Goal: Use online tool/utility

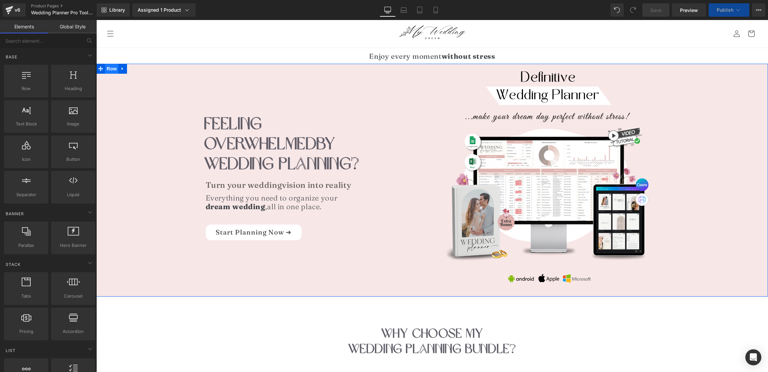
click at [114, 70] on span "Row" at bounding box center [111, 69] width 13 height 10
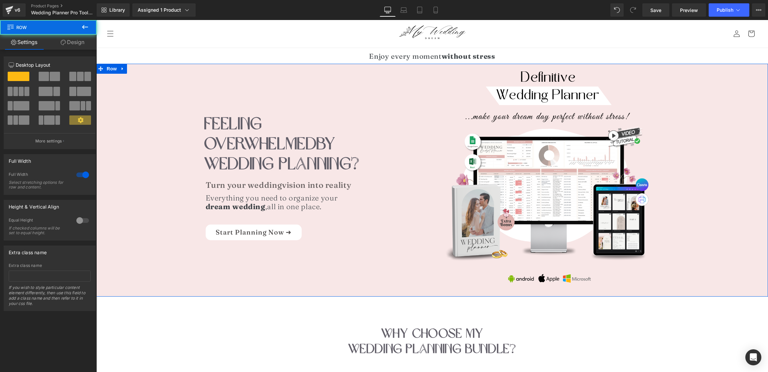
click at [69, 44] on link "Design" at bounding box center [72, 42] width 48 height 15
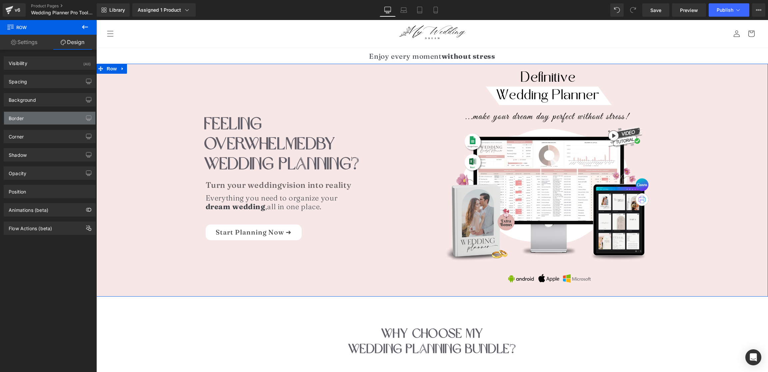
click at [26, 120] on div "Border" at bounding box center [49, 118] width 91 height 13
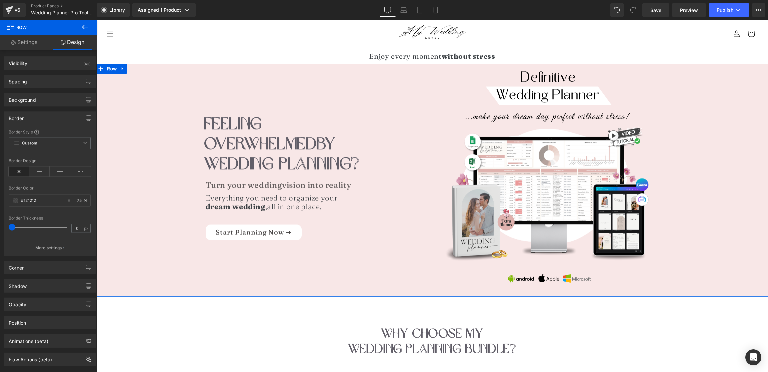
click at [26, 120] on div "Border" at bounding box center [49, 118] width 91 height 13
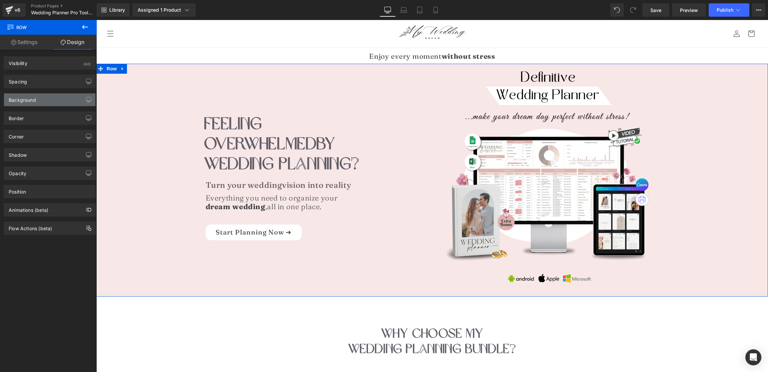
click at [27, 101] on div "Background" at bounding box center [22, 97] width 27 height 9
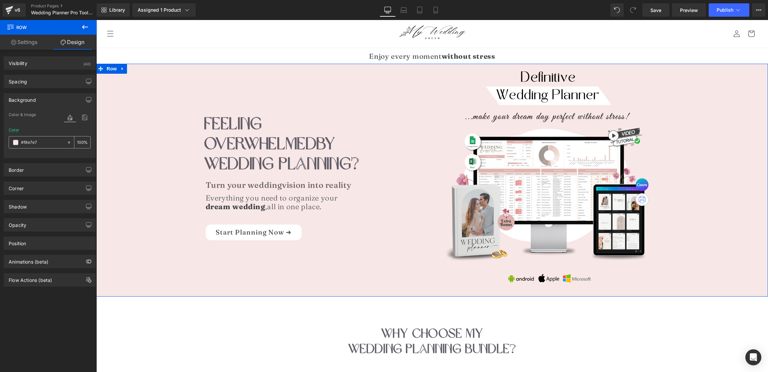
click at [33, 142] on input "#f8e7e7" at bounding box center [42, 142] width 43 height 7
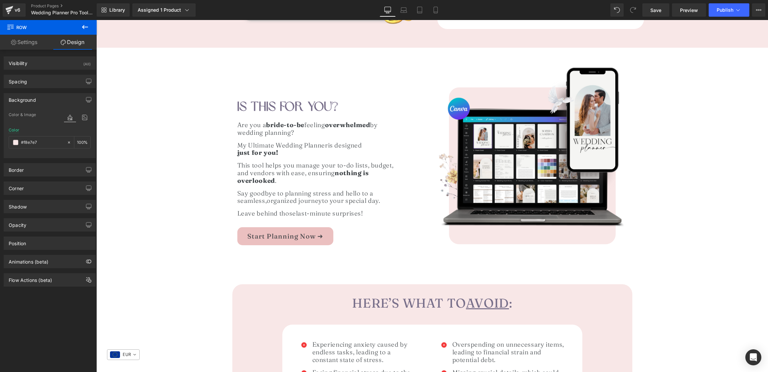
scroll to position [716, 0]
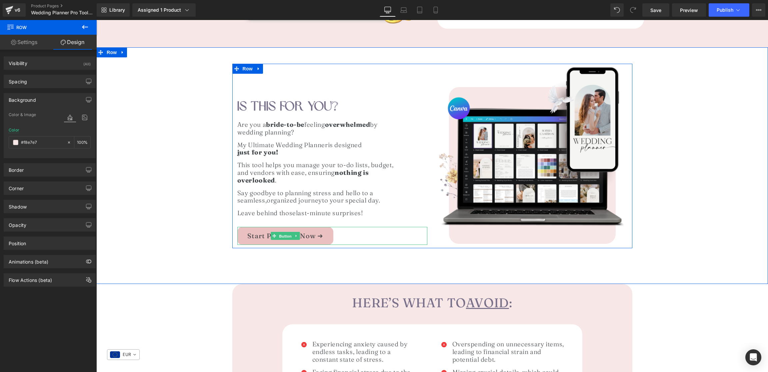
drag, startPoint x: 288, startPoint y: 236, endPoint x: 159, endPoint y: 213, distance: 131.8
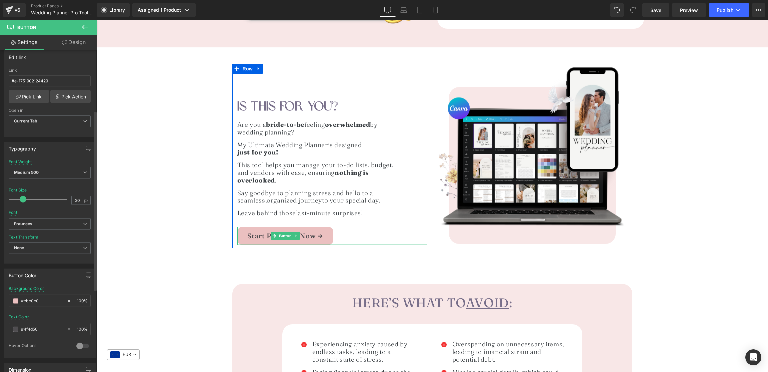
scroll to position [109, 0]
click at [39, 299] on input "#ebc0c0" at bounding box center [42, 298] width 43 height 7
